Goal: Find contact information: Find contact information

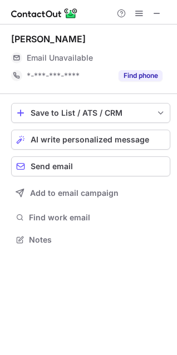
scroll to position [232, 177]
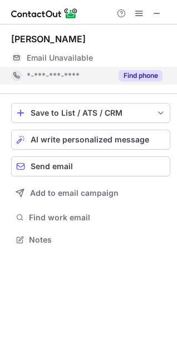
click at [154, 76] on button "Find phone" at bounding box center [141, 75] width 44 height 11
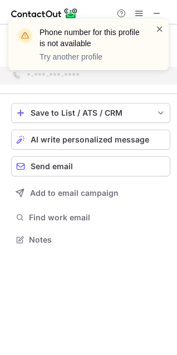
click at [159, 27] on span at bounding box center [159, 28] width 9 height 11
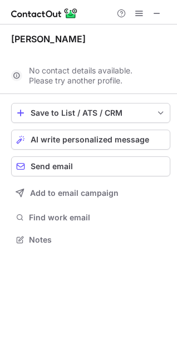
scroll to position [214, 177]
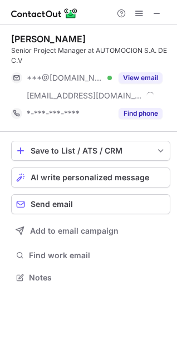
scroll to position [270, 177]
click at [159, 14] on span at bounding box center [156, 13] width 9 height 9
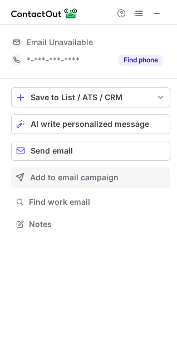
scroll to position [242, 177]
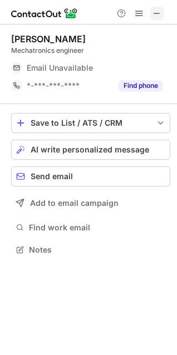
click at [160, 12] on span at bounding box center [156, 13] width 9 height 9
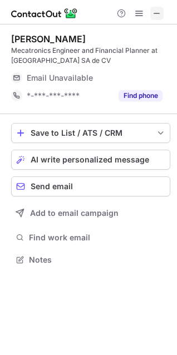
click at [159, 13] on span at bounding box center [156, 13] width 9 height 9
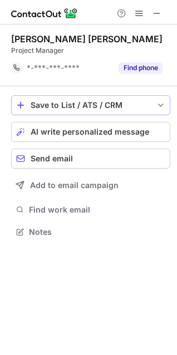
scroll to position [224, 177]
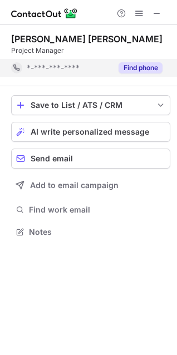
drag, startPoint x: 155, startPoint y: 13, endPoint x: 143, endPoint y: 68, distance: 56.4
click at [143, 68] on div "Juan Pablo Moreno Gómez Project Manager *-***-***-**** Find phone Save to List …" at bounding box center [88, 177] width 177 height 355
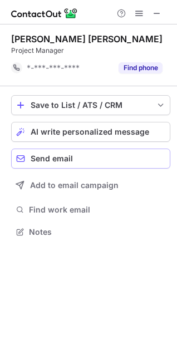
click at [124, 149] on button "Send email" at bounding box center [90, 159] width 159 height 20
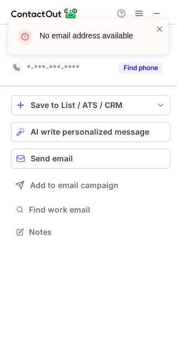
drag, startPoint x: 160, startPoint y: 27, endPoint x: 158, endPoint y: 21, distance: 6.9
click at [159, 27] on span at bounding box center [159, 28] width 9 height 11
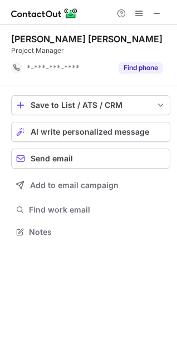
click at [159, 12] on div "No email address available" at bounding box center [88, 41] width 178 height 67
click at [157, 14] on span at bounding box center [156, 13] width 9 height 9
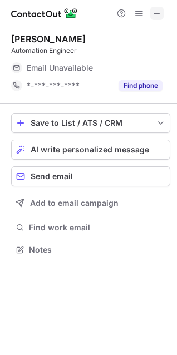
click at [161, 10] on button at bounding box center [156, 13] width 13 height 13
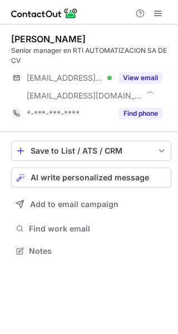
scroll to position [243, 178]
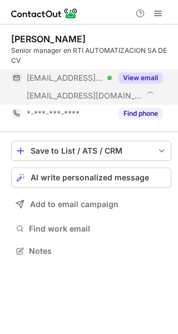
click at [155, 75] on button "View email" at bounding box center [141, 77] width 44 height 11
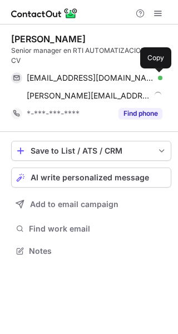
click at [155, 75] on span at bounding box center [156, 77] width 9 height 9
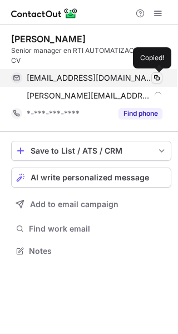
click at [156, 76] on span at bounding box center [156, 77] width 9 height 9
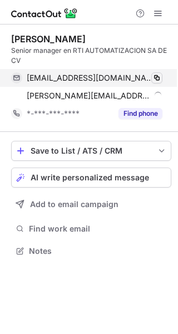
click at [156, 76] on span at bounding box center [156, 77] width 9 height 9
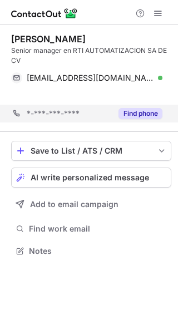
scroll to position [225, 178]
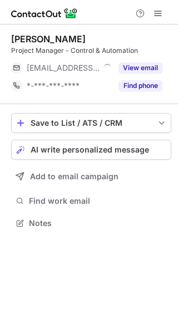
scroll to position [215, 178]
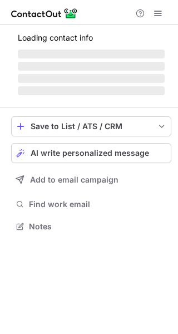
scroll to position [215, 178]
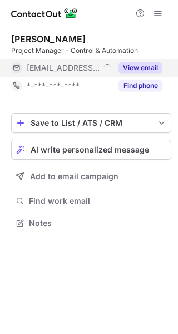
click at [154, 66] on button "View email" at bounding box center [141, 67] width 44 height 11
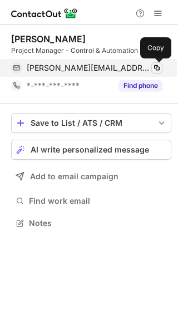
click at [157, 66] on span at bounding box center [156, 67] width 9 height 9
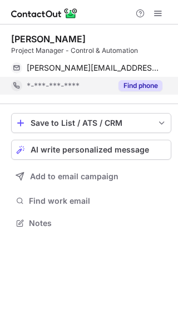
click at [151, 88] on button "Find phone" at bounding box center [141, 85] width 44 height 11
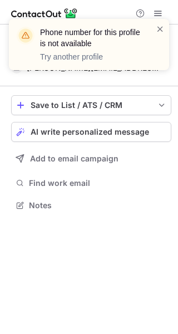
scroll to position [198, 178]
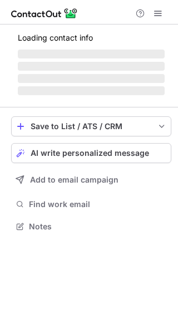
scroll to position [215, 178]
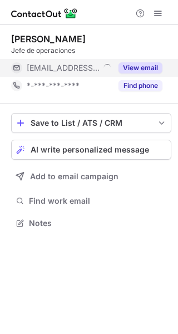
click at [150, 66] on button "View email" at bounding box center [141, 67] width 44 height 11
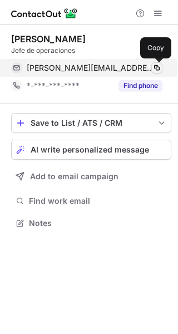
click at [159, 67] on span at bounding box center [156, 67] width 9 height 9
